Goal: Submit feedback/report problem

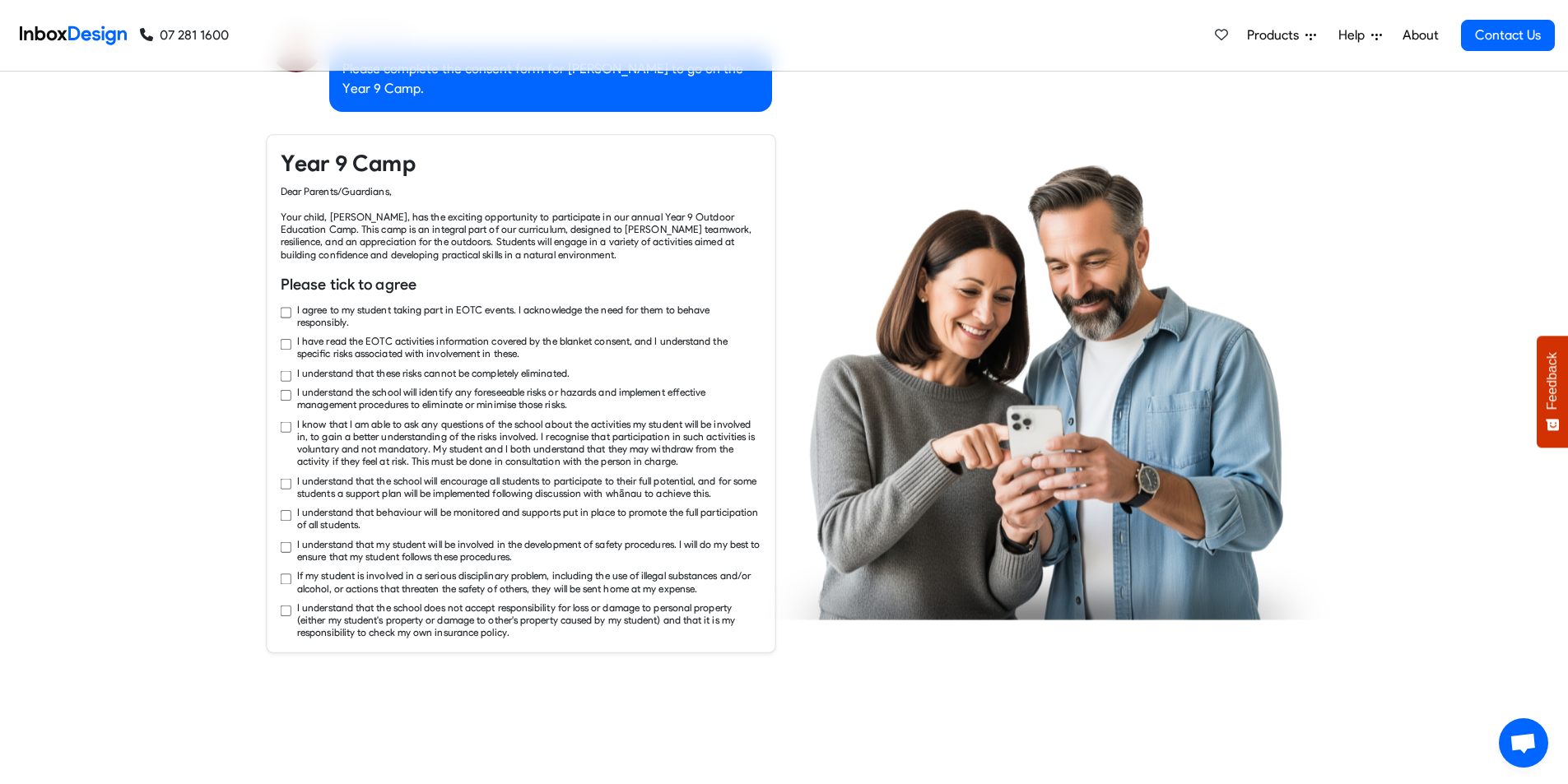
checkbox input "true"
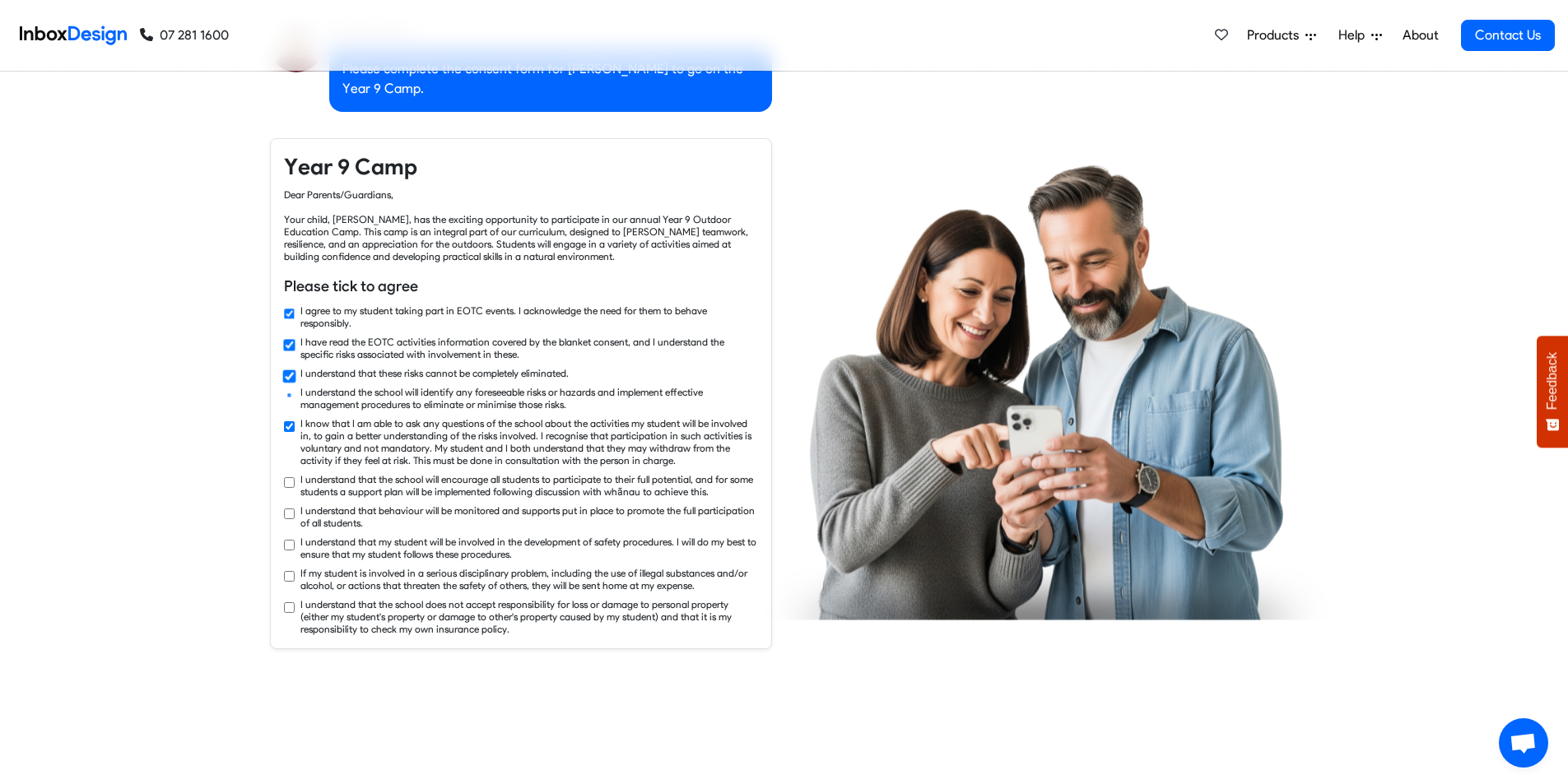
checkbox input "true"
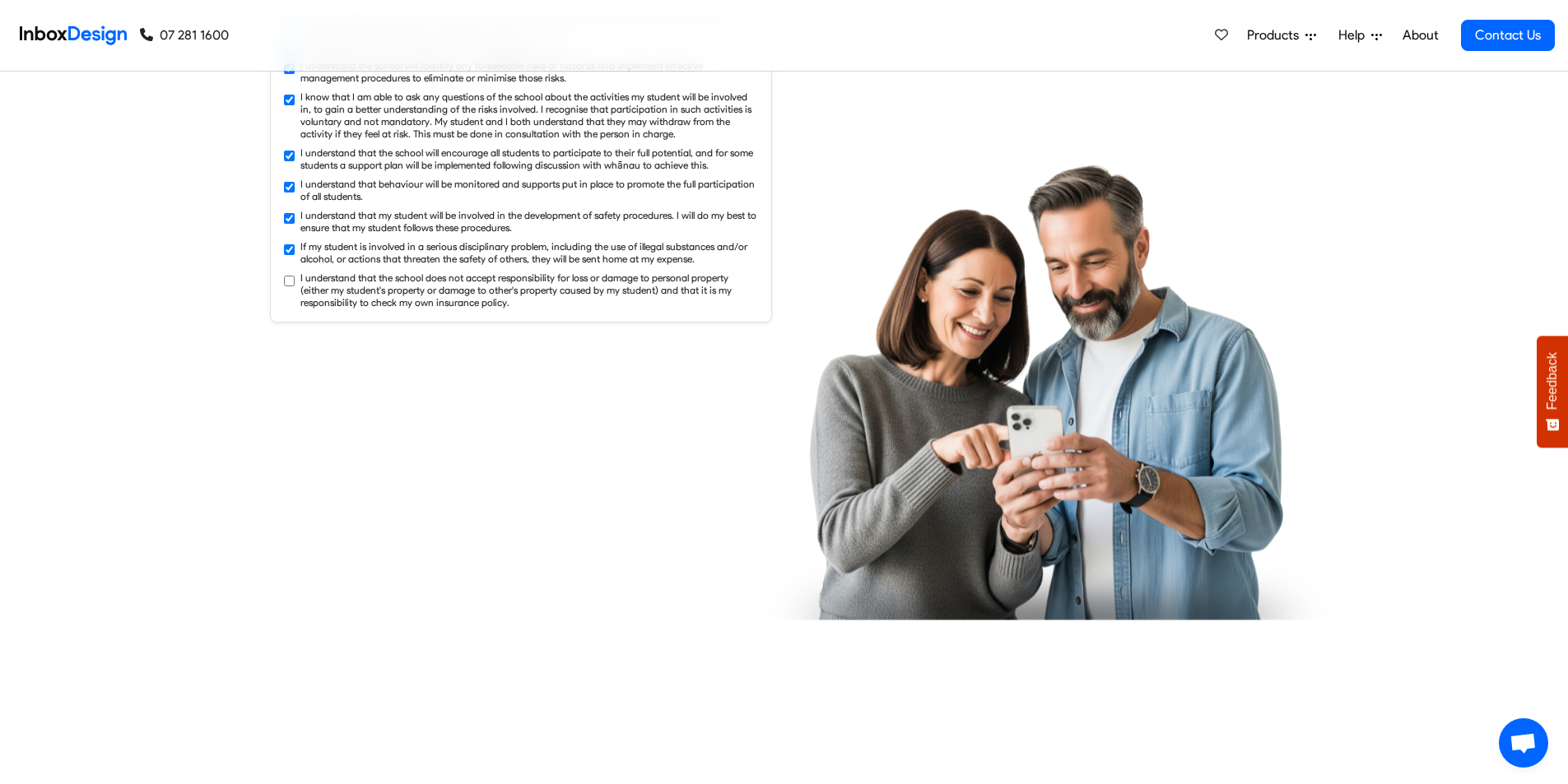
checkbox input "true"
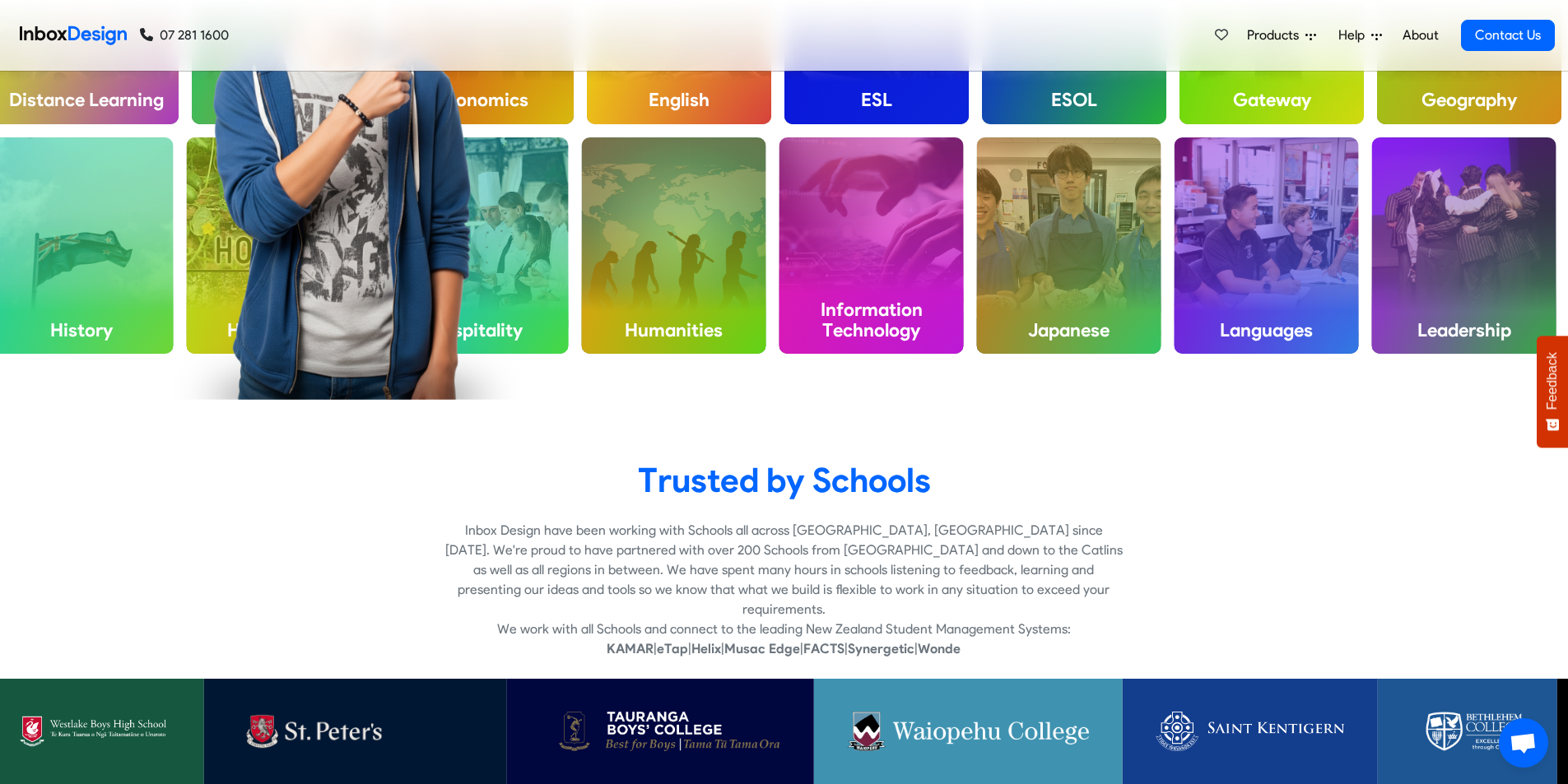
scroll to position [4525, 0]
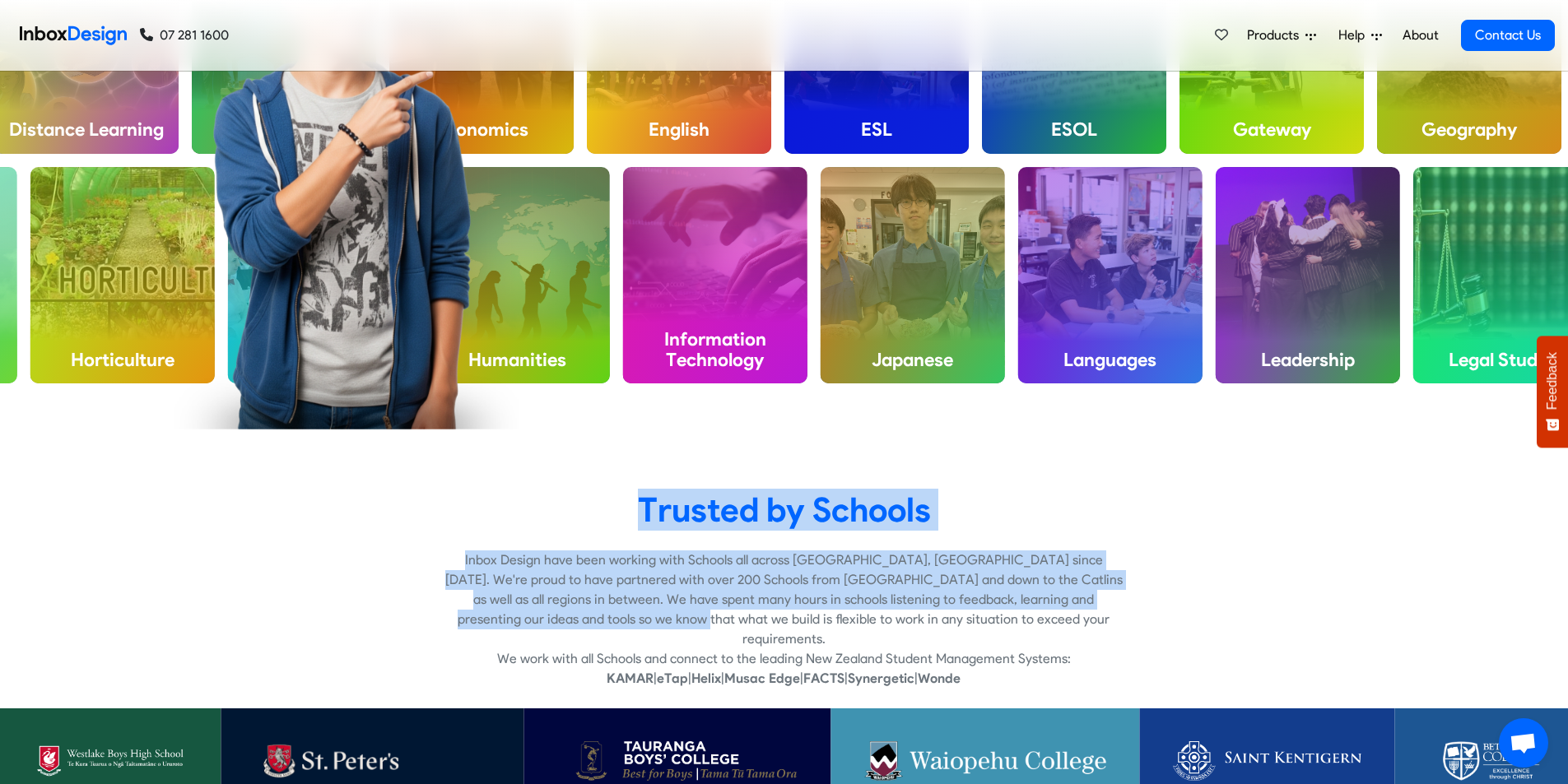
drag, startPoint x: 268, startPoint y: 550, endPoint x: 281, endPoint y: 499, distance: 52.6
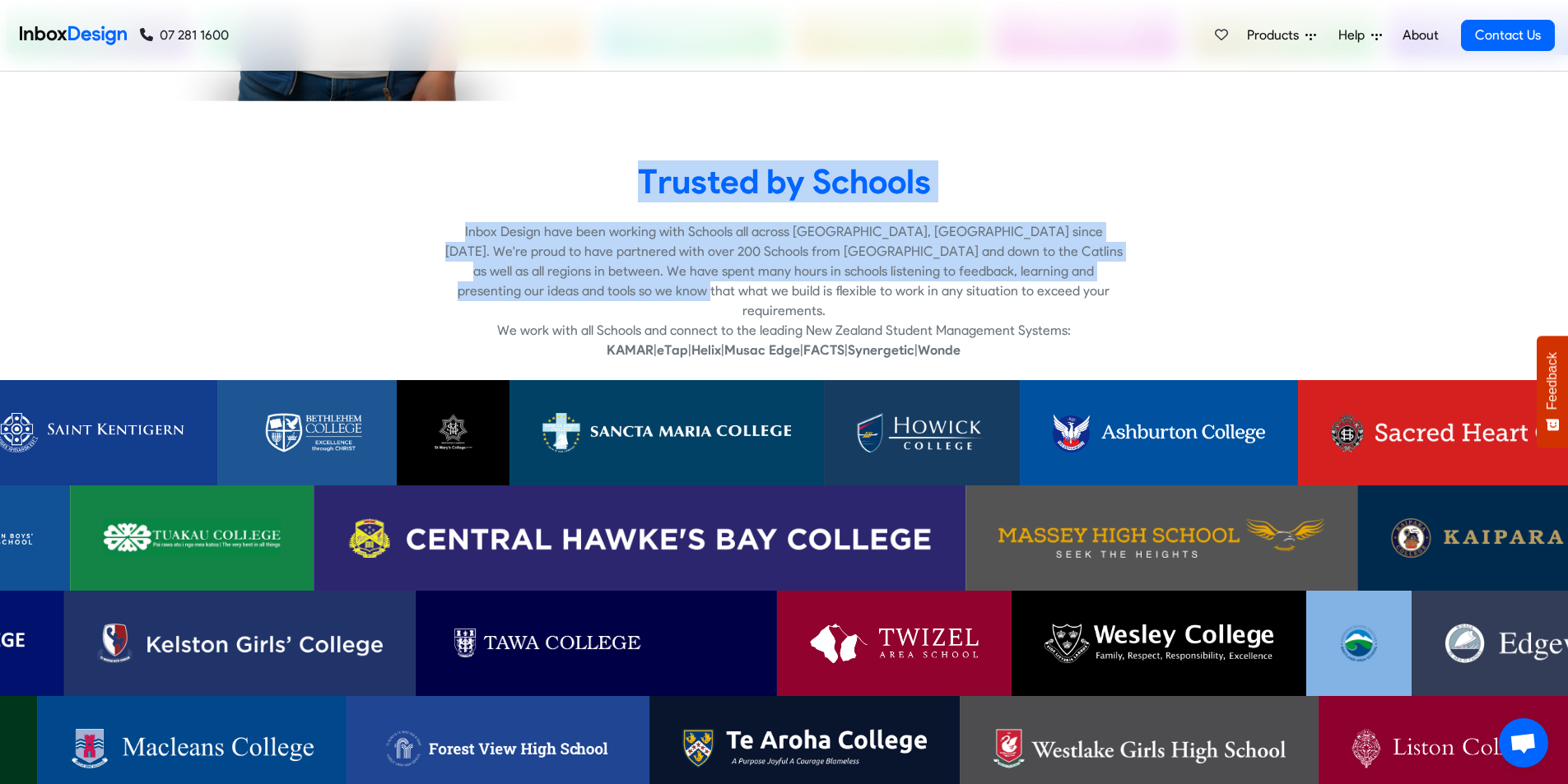
scroll to position [4771, 0]
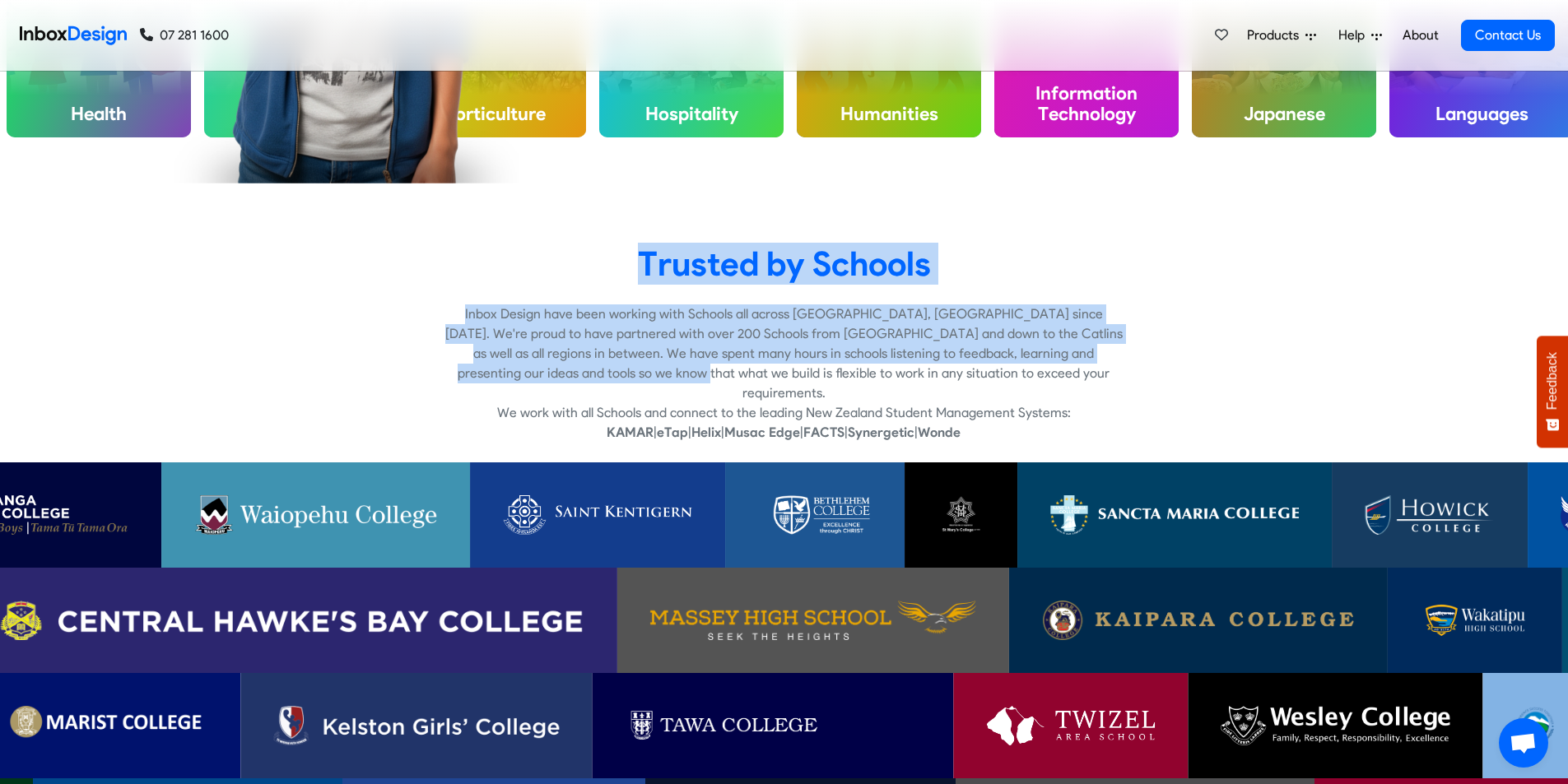
click at [1555, 371] on span "Feedback" at bounding box center [1553, 381] width 15 height 57
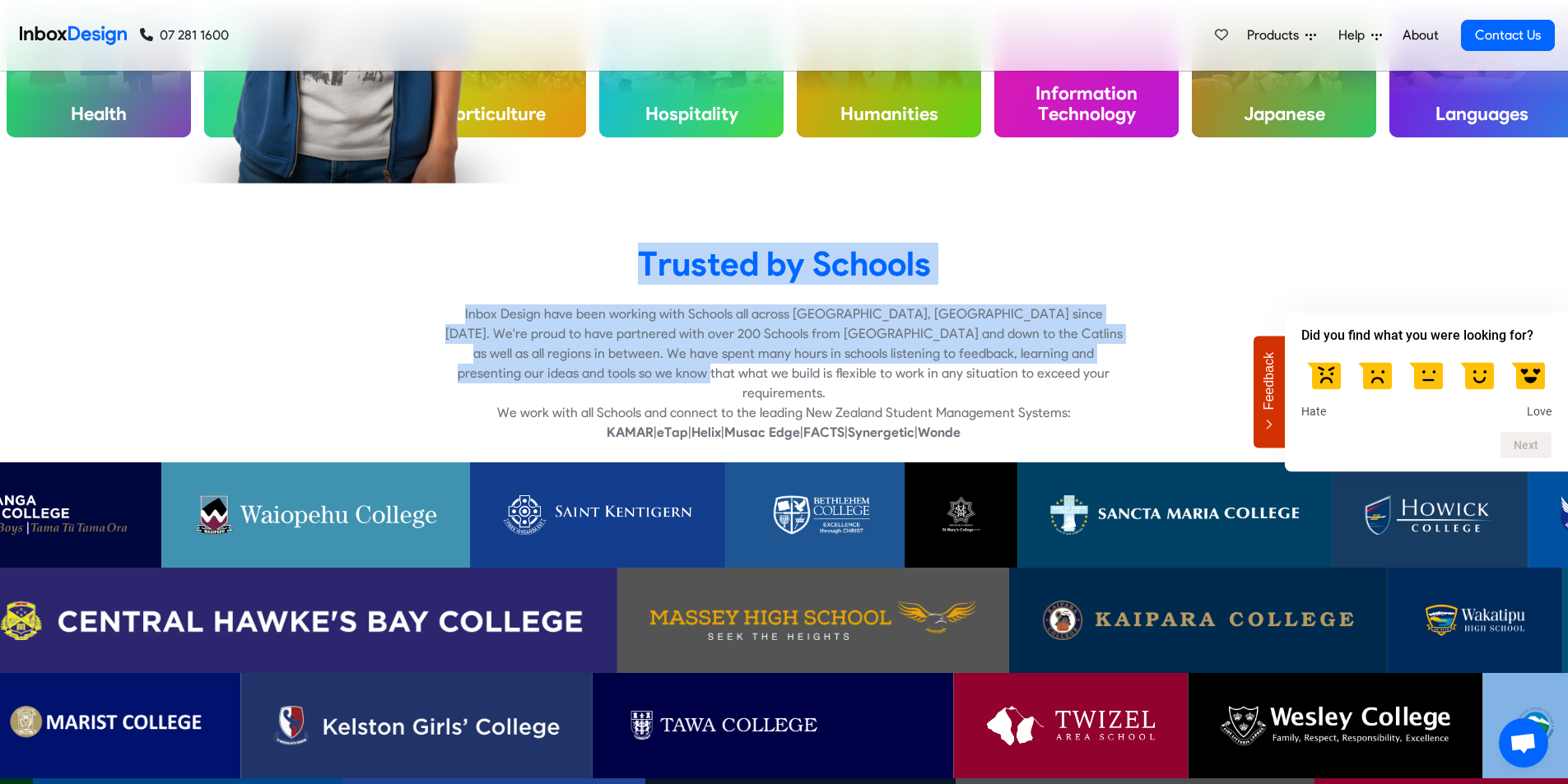
drag, startPoint x: 1567, startPoint y: 377, endPoint x: 1570, endPoint y: 367, distance: 10.4
click at [1567, 367] on html "Wishlist All Features 07 281 1600 07 281 1600 Products Mobile APP Pricing Free …" at bounding box center [784, 640] width 1568 height 10822
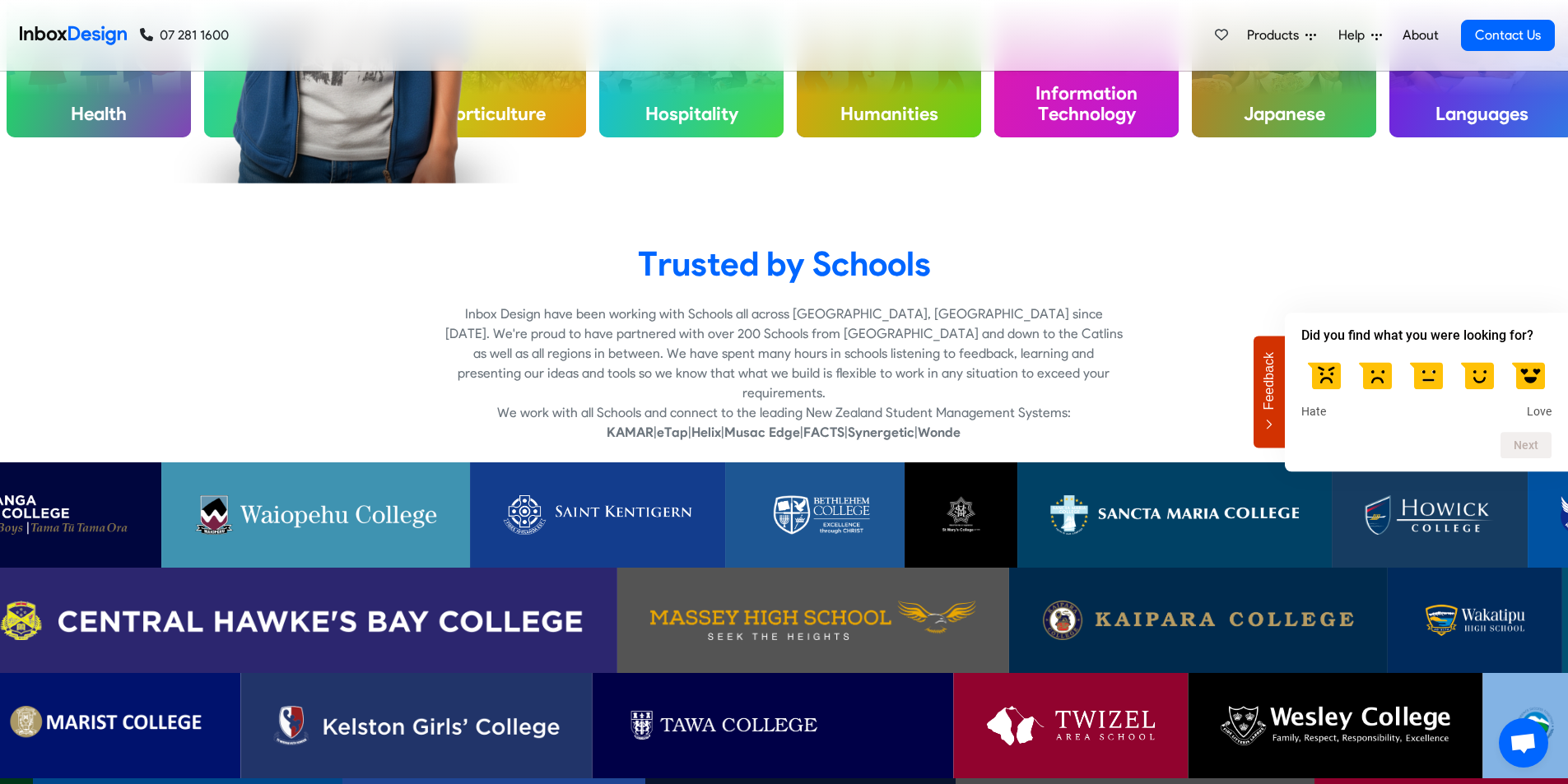
click at [387, 363] on div "Inbox Design have been working with Schools all across [GEOGRAPHIC_DATA], [GEOG…" at bounding box center [784, 373] width 1053 height 138
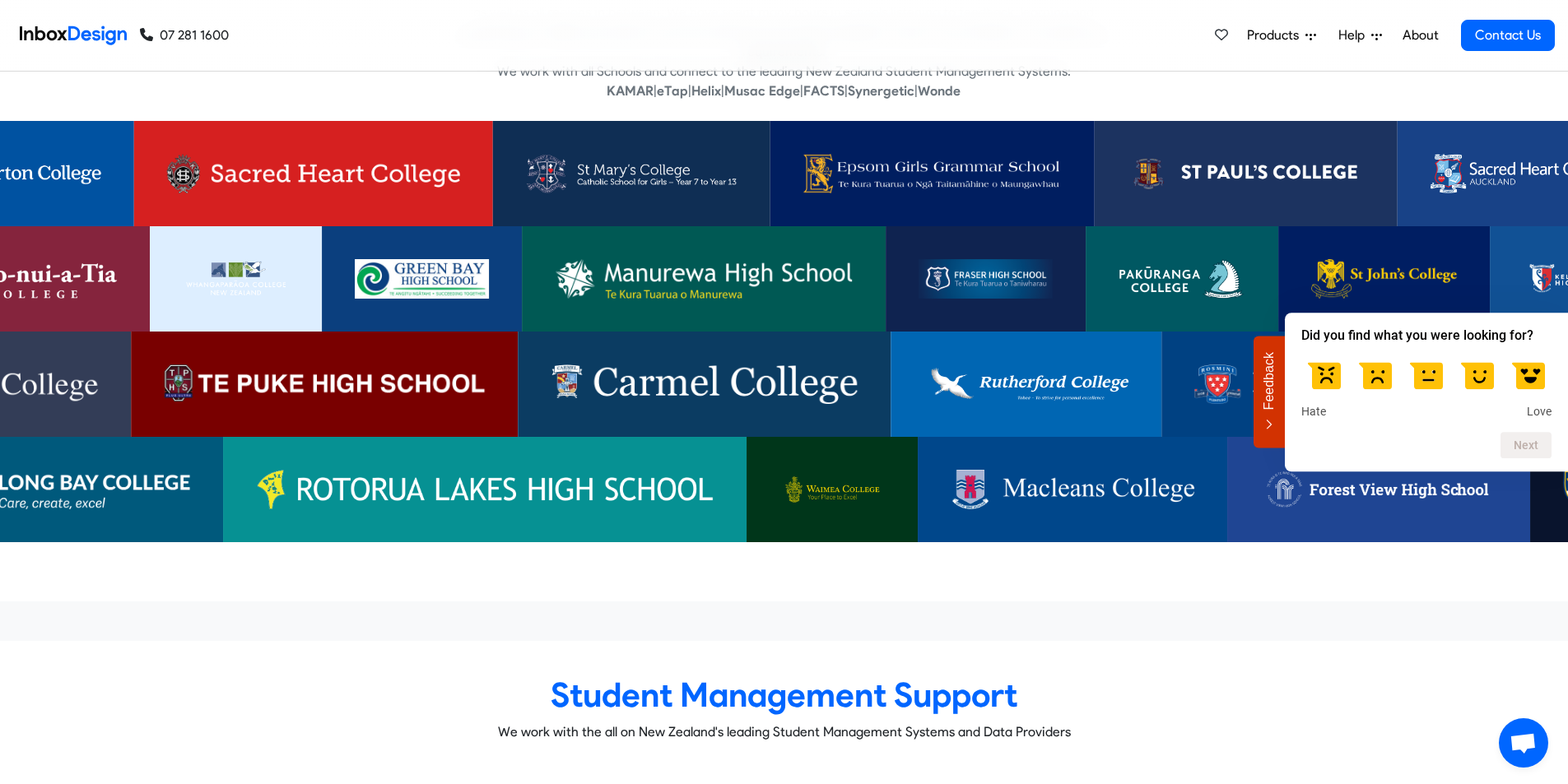
scroll to position [5030, 0]
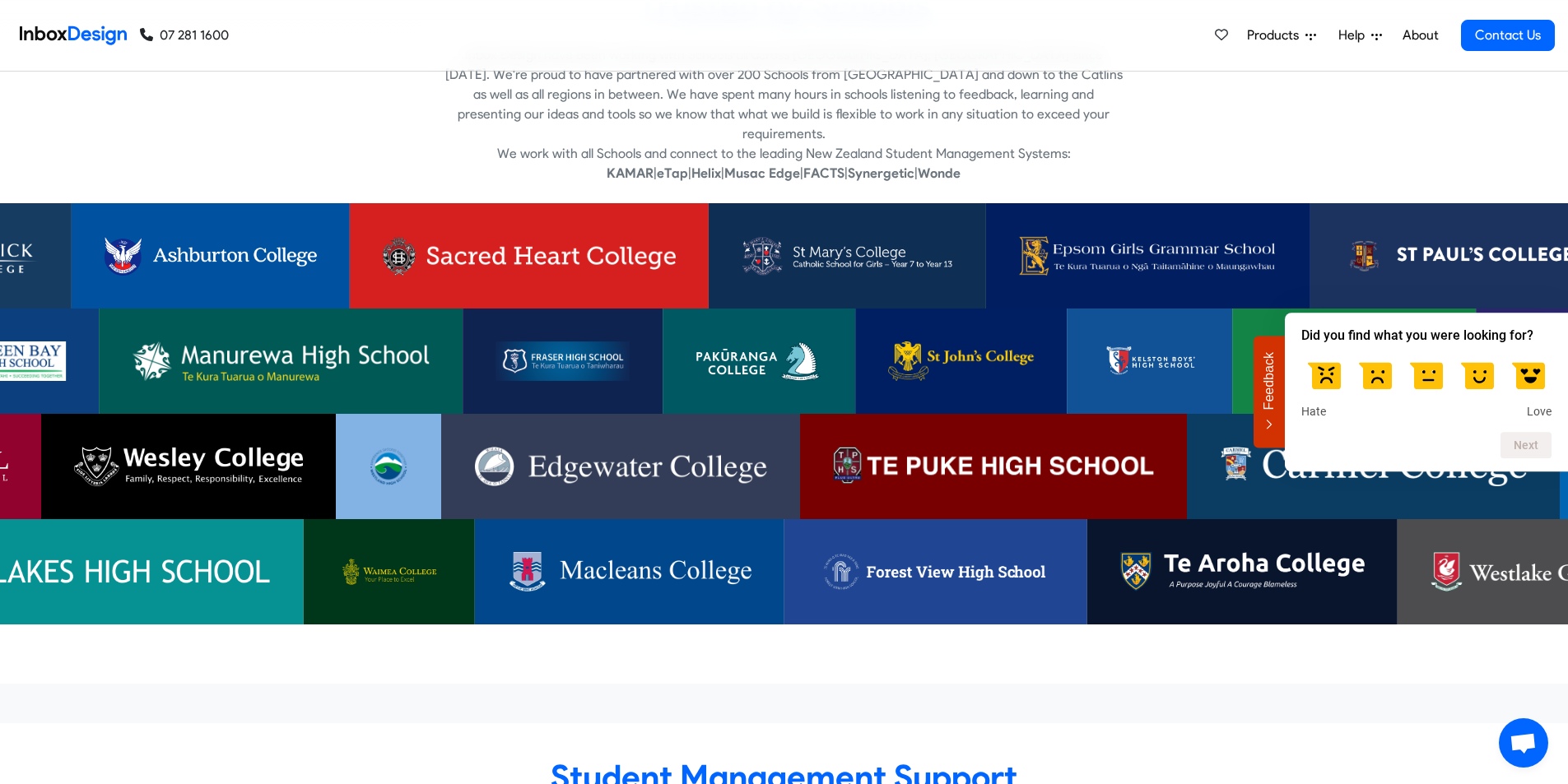
click at [1320, 392] on label at bounding box center [1324, 375] width 46 height 46
click at [1325, 352] on input "1" at bounding box center [1325, 352] width 0 height 0
click at [564, 684] on div at bounding box center [784, 703] width 1592 height 40
click at [1277, 405] on button "Feedback" at bounding box center [1269, 392] width 31 height 112
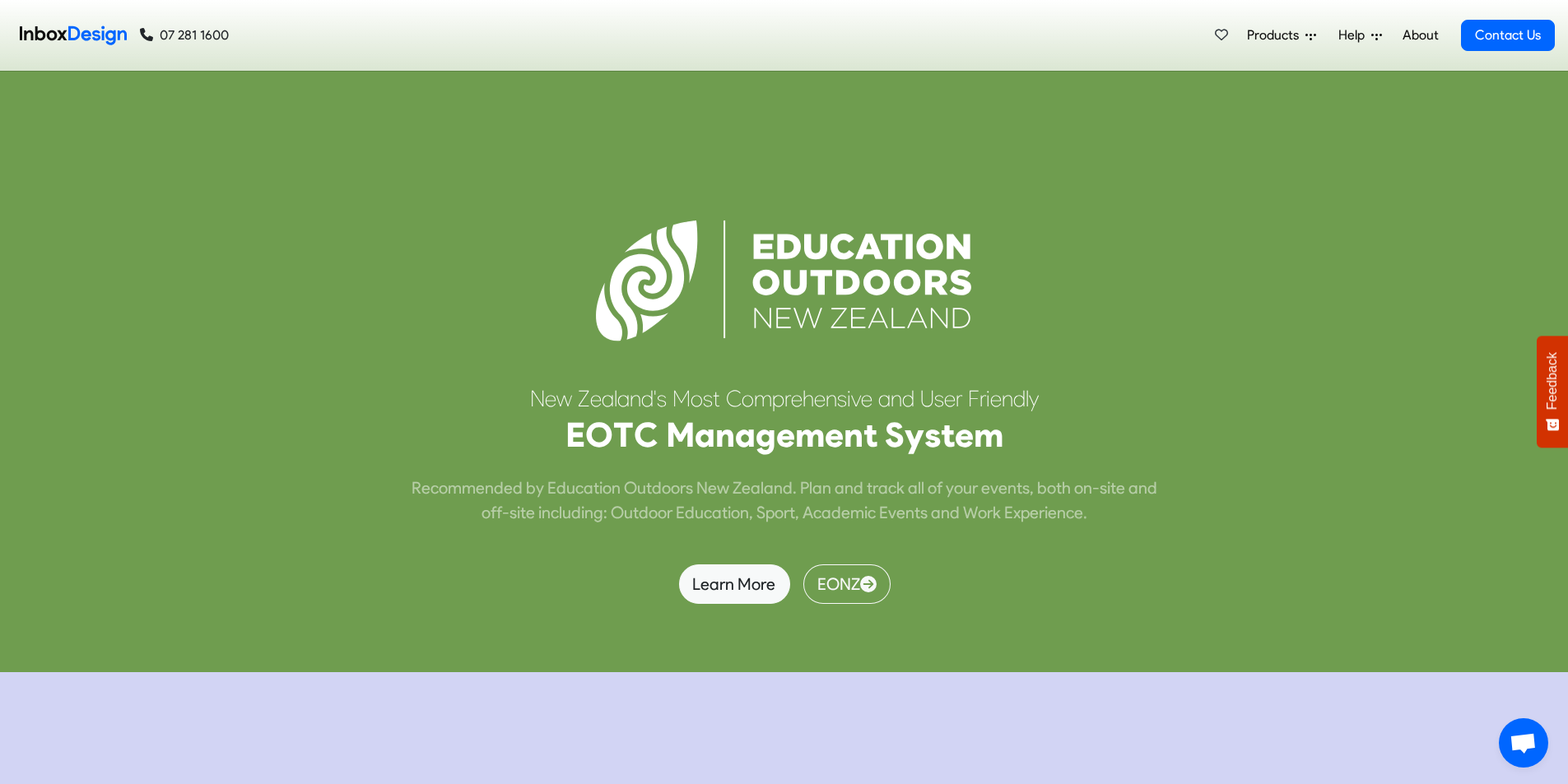
scroll to position [7086, 0]
